Goal: Find specific page/section: Find specific page/section

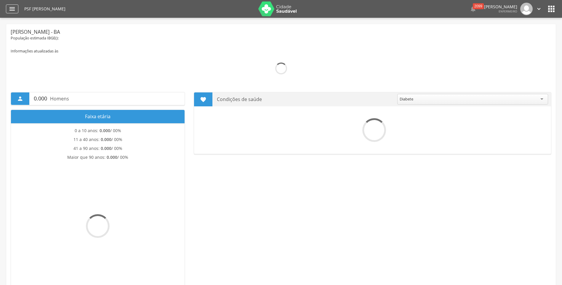
click at [12, 9] on icon "" at bounding box center [12, 8] width 7 height 7
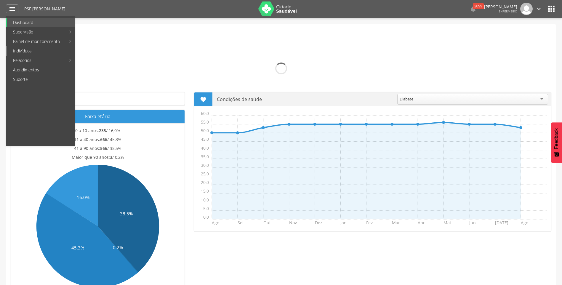
click at [25, 51] on link "Indivíduos" at bounding box center [41, 50] width 68 height 9
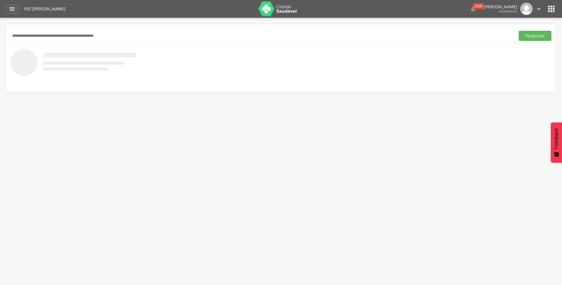
click at [32, 36] on input "text" at bounding box center [262, 36] width 503 height 10
click at [519, 31] on button "Pesquisar" at bounding box center [535, 36] width 33 height 10
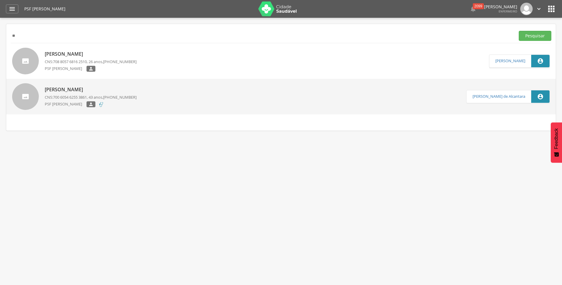
type input "*"
click at [552, 9] on icon "" at bounding box center [551, 8] width 9 height 9
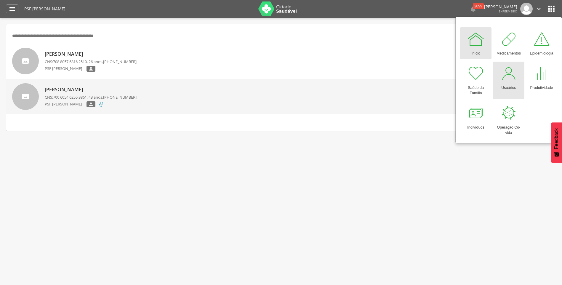
click at [509, 84] on div "Usuários" at bounding box center [509, 86] width 15 height 8
